Goal: Transaction & Acquisition: Download file/media

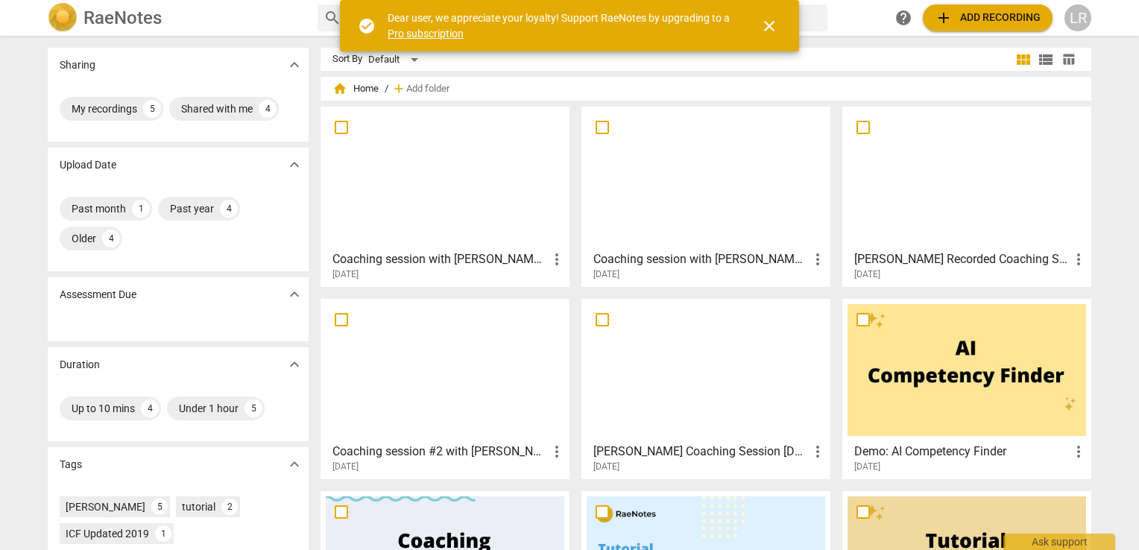
click at [398, 166] on div at bounding box center [445, 178] width 238 height 132
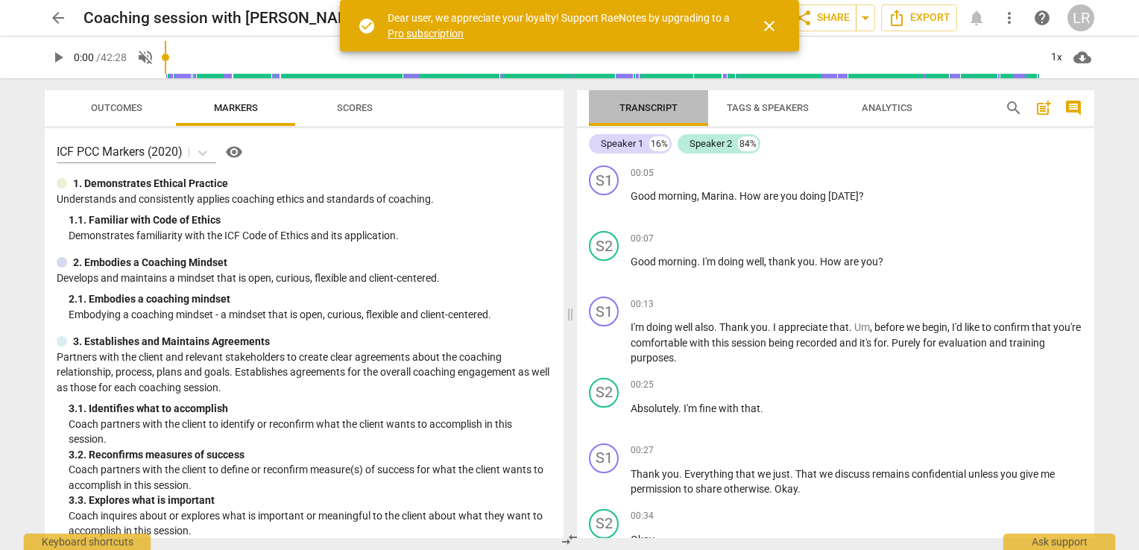
click at [659, 106] on span "Transcript" at bounding box center [648, 107] width 58 height 11
type input "1979"
click at [844, 41] on input "range" at bounding box center [602, 58] width 874 height 48
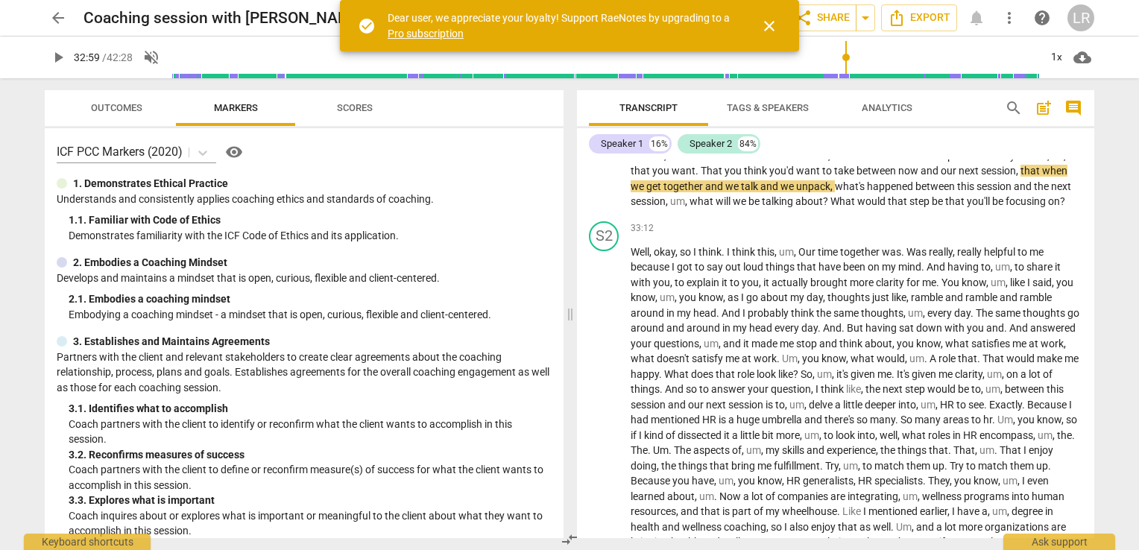
click at [765, 22] on span "close" at bounding box center [769, 26] width 18 height 18
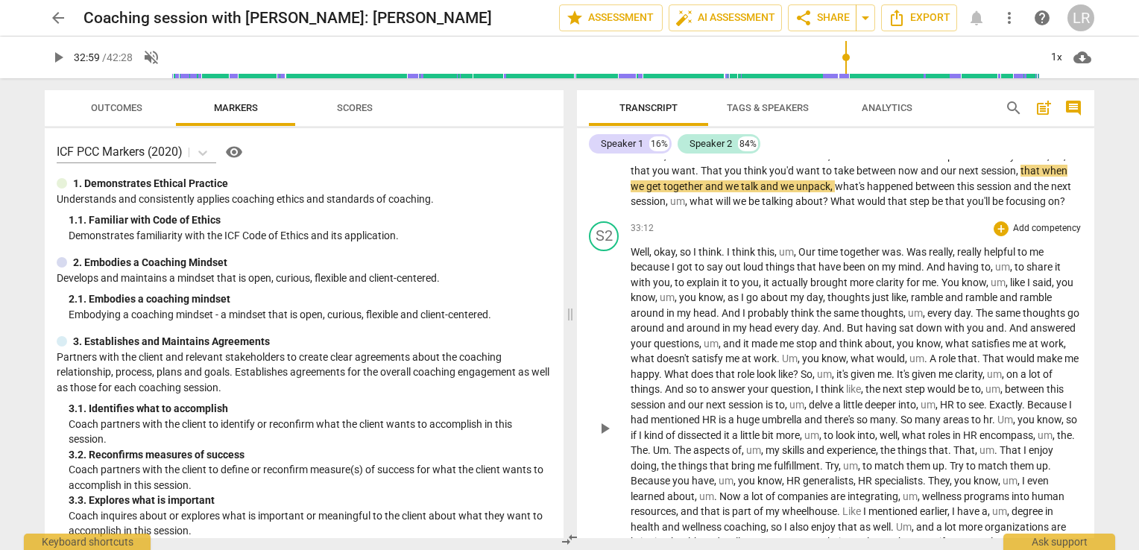
click at [841, 250] on span "together" at bounding box center [861, 252] width 42 height 12
click at [827, 15] on span "share Share" at bounding box center [821, 18] width 55 height 18
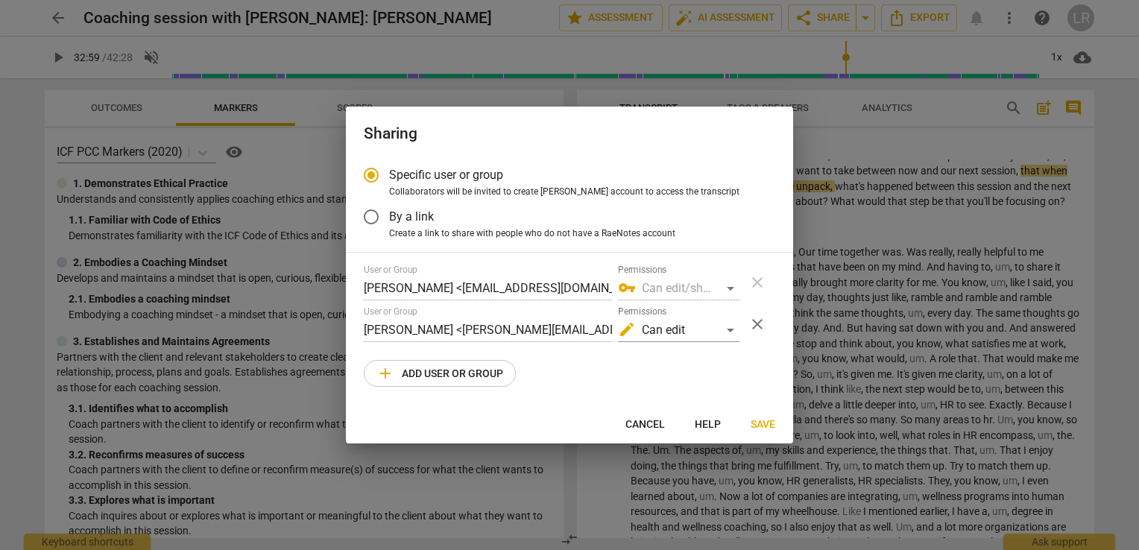
click at [635, 422] on span "Cancel" at bounding box center [645, 424] width 40 height 15
radio input "false"
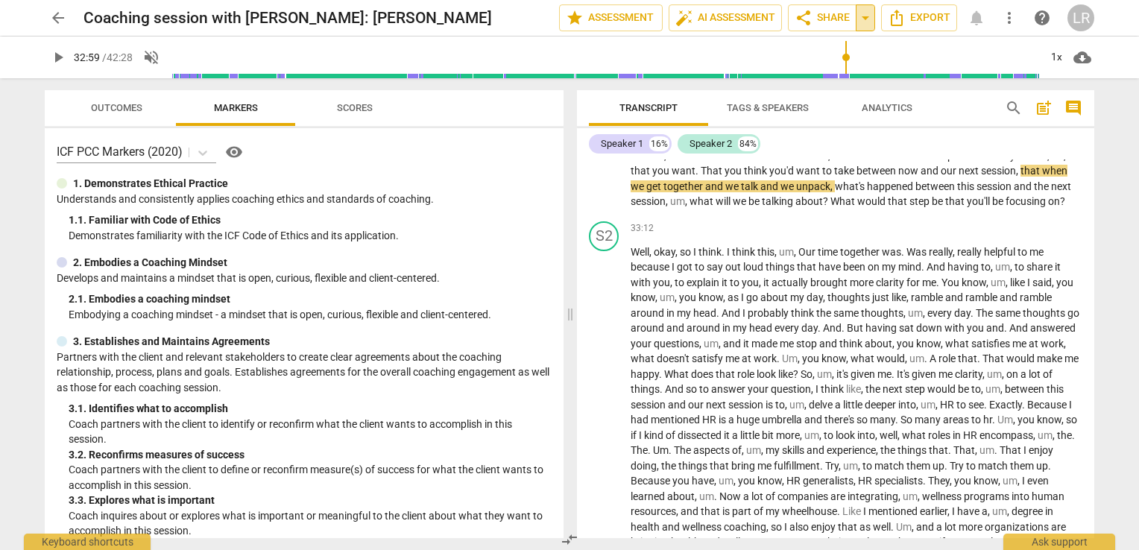
click at [872, 10] on span "arrow_drop_down" at bounding box center [865, 18] width 18 height 18
click at [847, 261] on span "been" at bounding box center [855, 267] width 25 height 12
click at [796, 228] on div "33:12 + Add competency keyboard_arrow_right" at bounding box center [857, 228] width 452 height 15
click at [862, 195] on span "would" at bounding box center [872, 201] width 31 height 12
click at [875, 172] on p "So now , between now and our next session , m . What will that first step look …" at bounding box center [857, 178] width 452 height 61
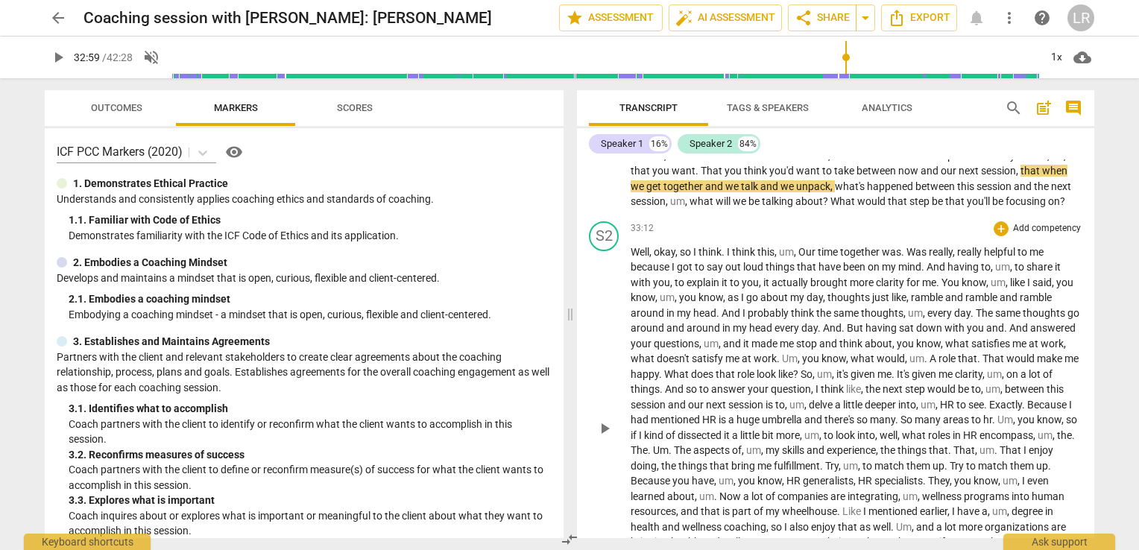
click at [678, 221] on div "33:12 + Add competency keyboard_arrow_right" at bounding box center [857, 228] width 452 height 15
click at [925, 13] on span "Export" at bounding box center [919, 18] width 63 height 18
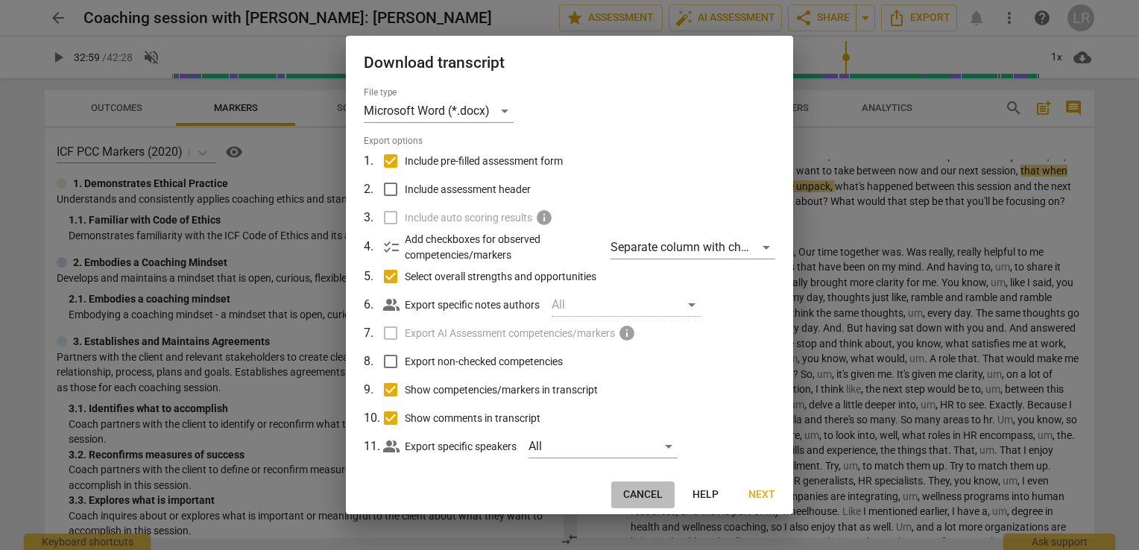
click at [633, 487] on span "Cancel" at bounding box center [643, 494] width 40 height 15
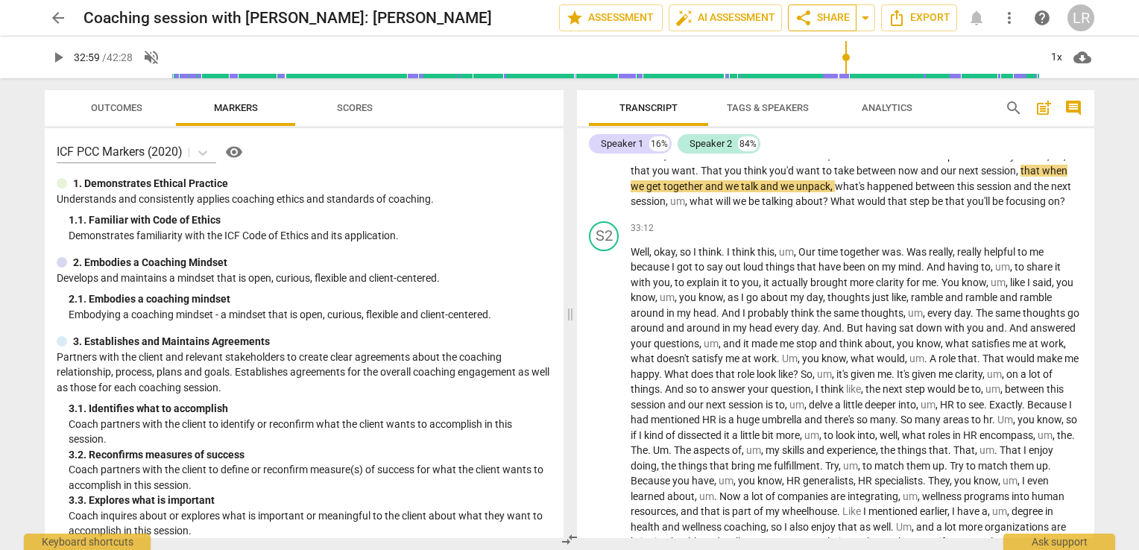
click at [819, 21] on span "share Share" at bounding box center [821, 18] width 55 height 18
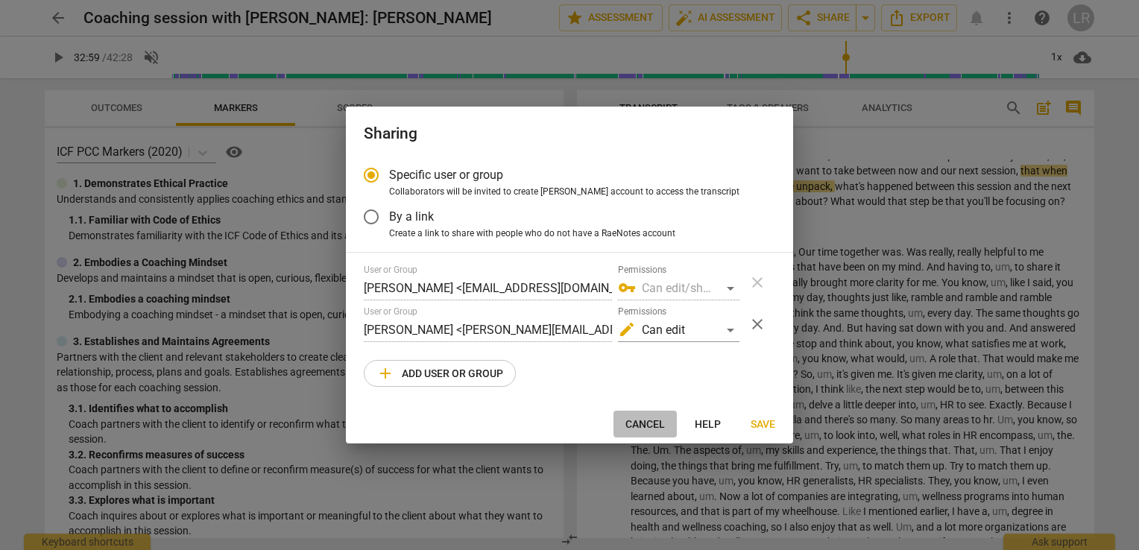
click at [647, 422] on span "Cancel" at bounding box center [645, 424] width 40 height 15
radio input "false"
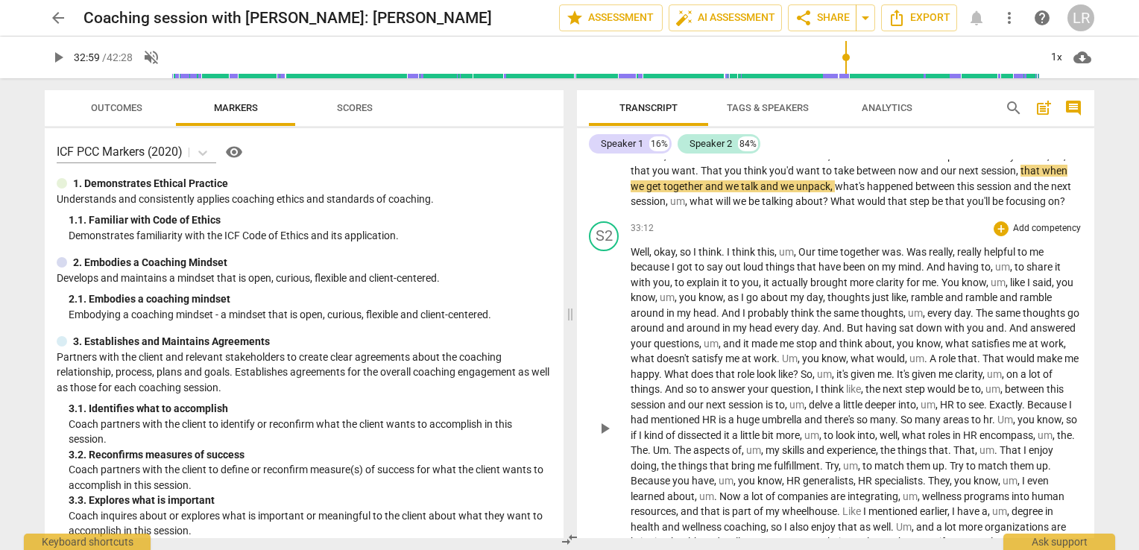
click at [847, 236] on div "33:12 + Add competency keyboard_arrow_right Well , okay , so I think . I think …" at bounding box center [857, 416] width 452 height 390
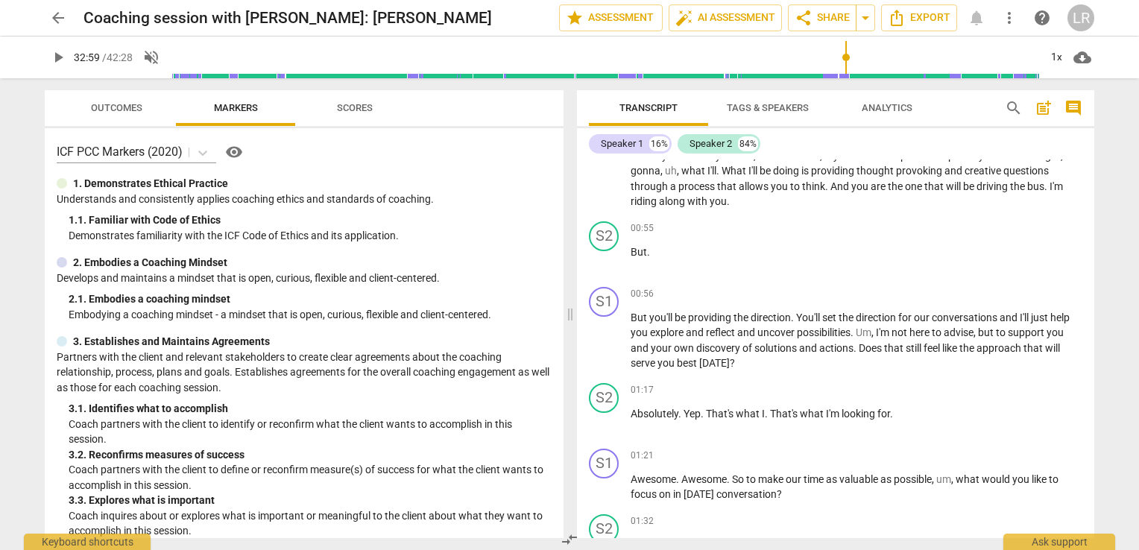
scroll to position [0, 0]
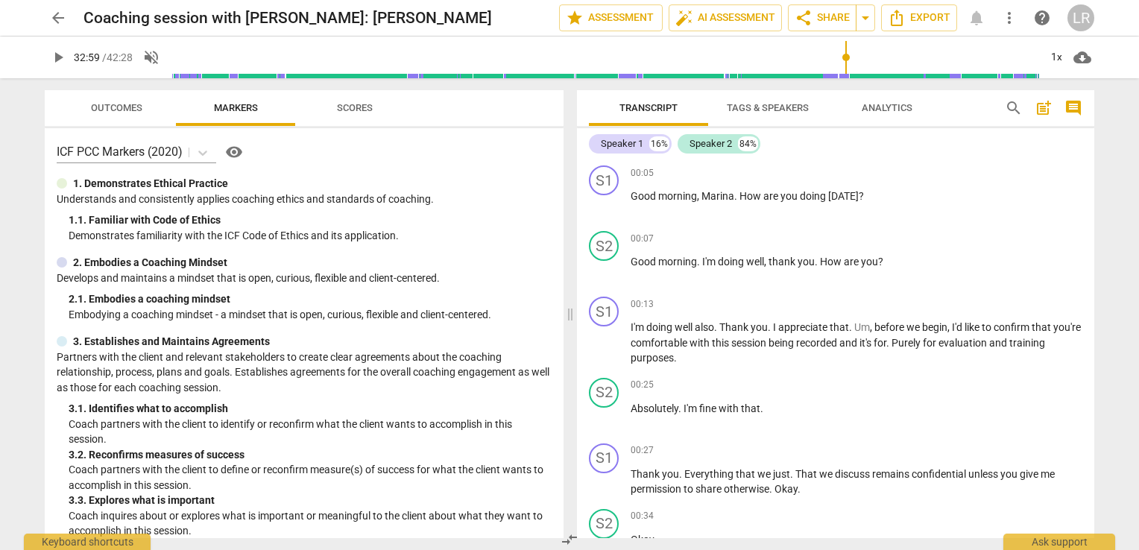
click at [638, 107] on span "Transcript" at bounding box center [648, 107] width 58 height 11
drag, startPoint x: 583, startPoint y: 142, endPoint x: 610, endPoint y: 167, distance: 36.9
click at [610, 167] on div "Speaker 1 16% Speaker 2 84% S1 play_arrow pause 00:05 + Add competency keyboard…" at bounding box center [835, 333] width 517 height 410
drag, startPoint x: 794, startPoint y: 130, endPoint x: 824, endPoint y: 124, distance: 30.4
click at [824, 124] on div "Transcript Tags & Speakers Analytics search post_add comment Speaker 1 16% Spea…" at bounding box center [835, 314] width 517 height 448
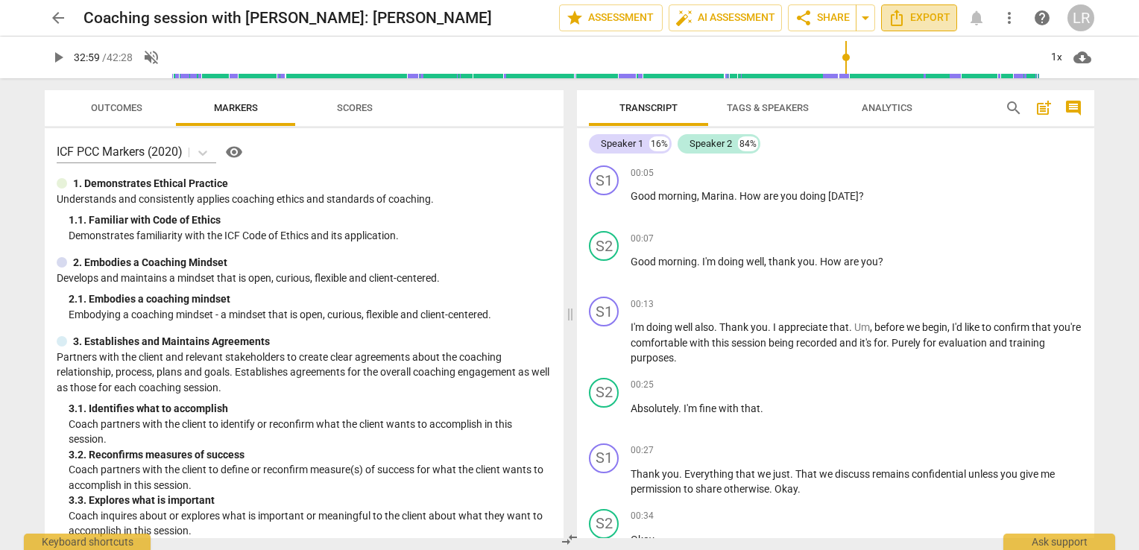
click at [919, 19] on span "Export" at bounding box center [919, 18] width 63 height 18
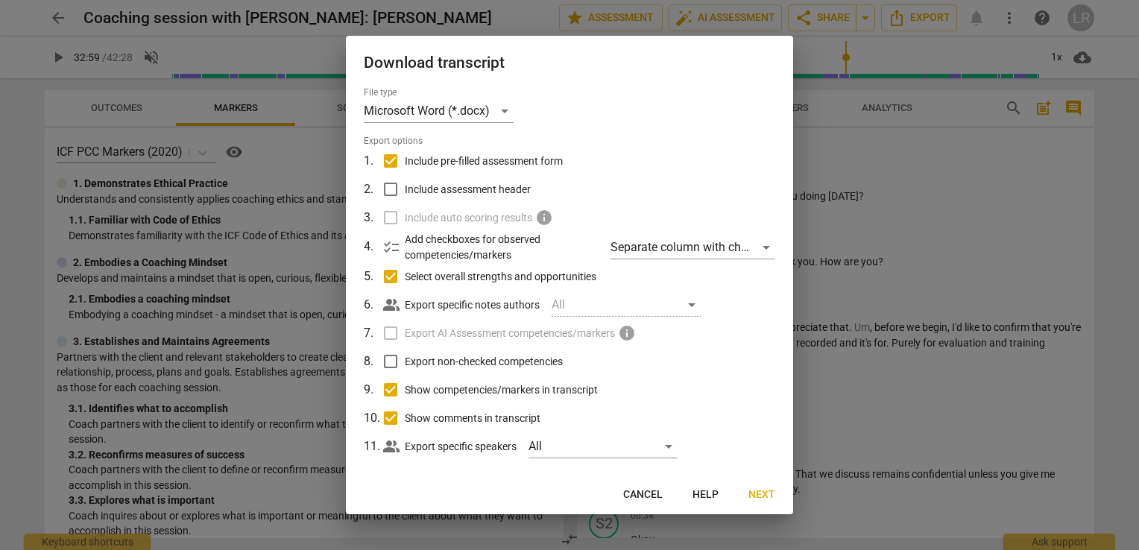
scroll to position [15, 0]
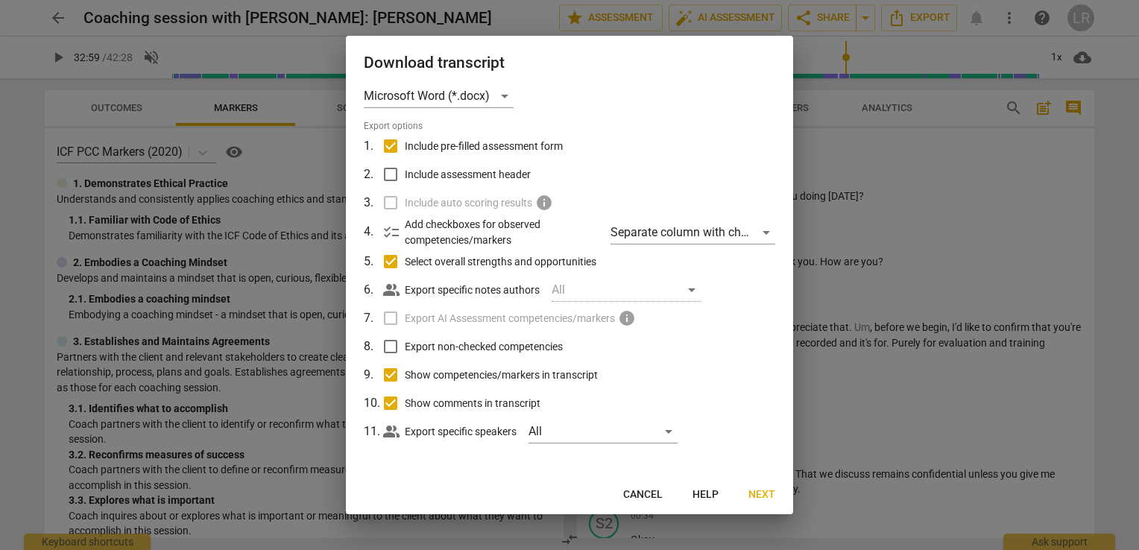
click at [762, 490] on span "Next" at bounding box center [761, 494] width 27 height 15
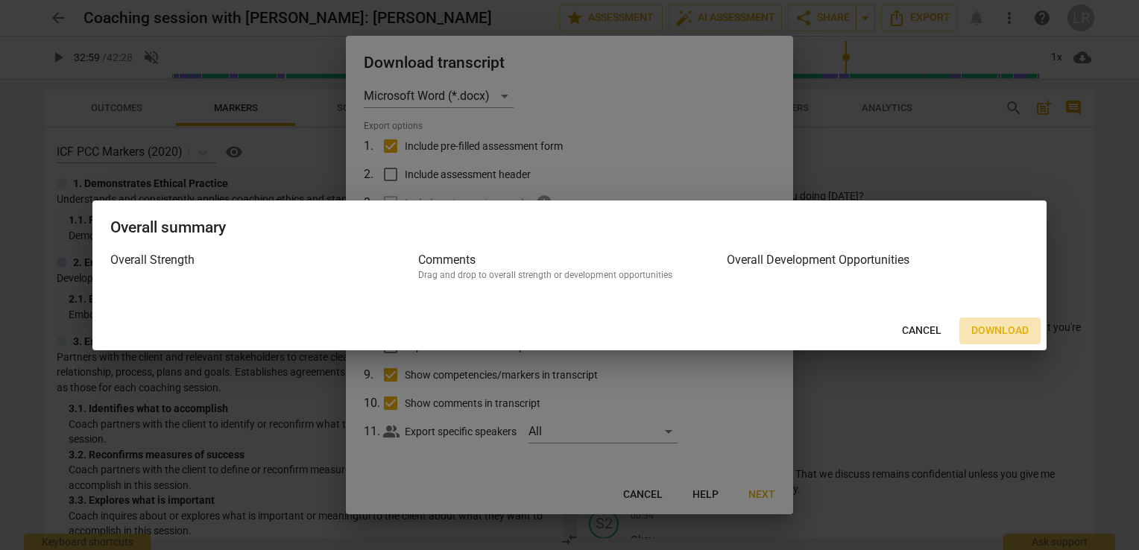
click at [1000, 330] on span "Download" at bounding box center [999, 330] width 57 height 15
